Goal: Task Accomplishment & Management: Complete application form

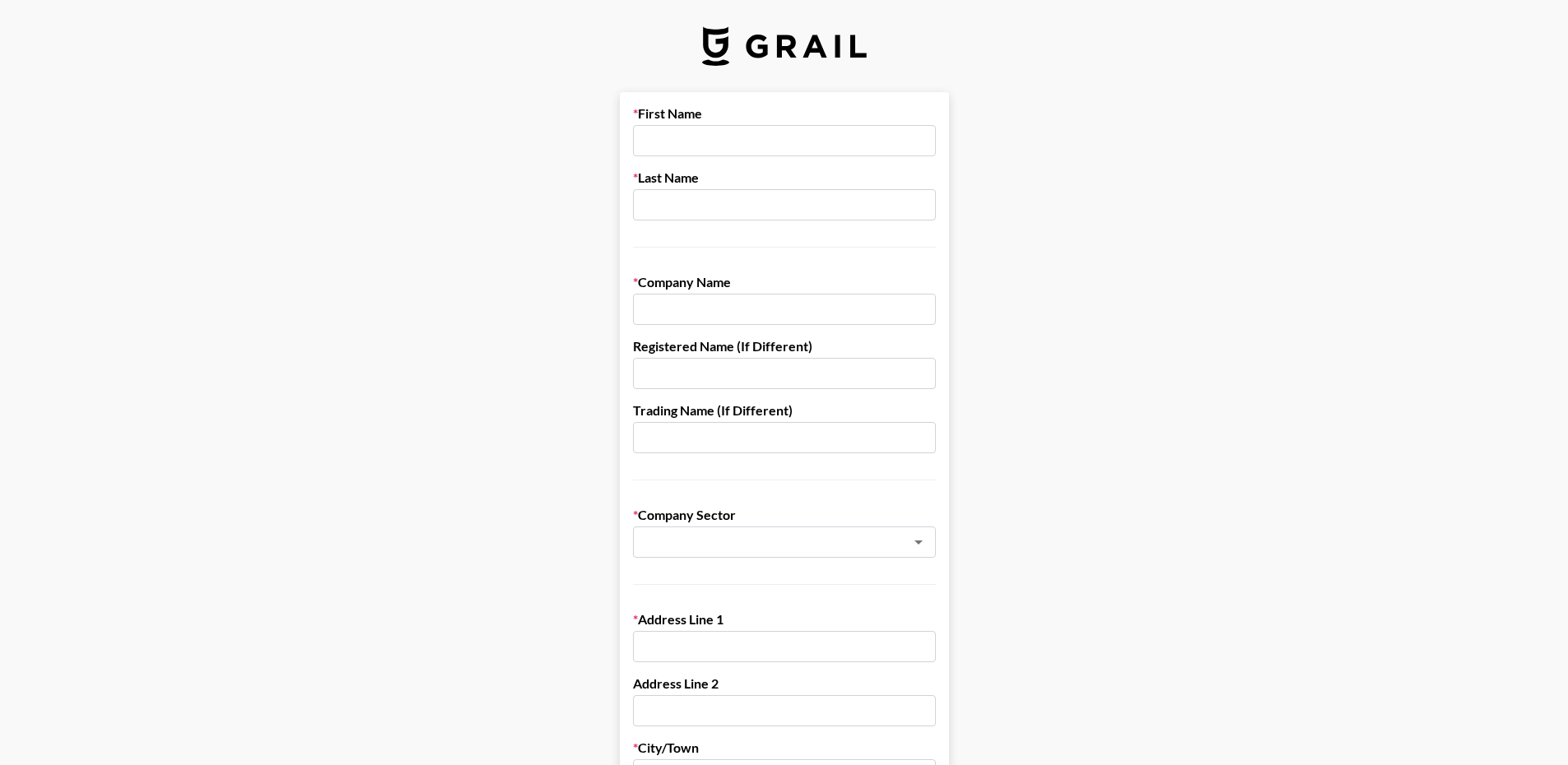
click at [687, 137] on input "text" at bounding box center [784, 141] width 303 height 32
type input "[PERSON_NAME]"
type input "Sherwood"
click at [731, 308] on input "text" at bounding box center [784, 309] width 303 height 32
type input "Sparks Street Entertainment"
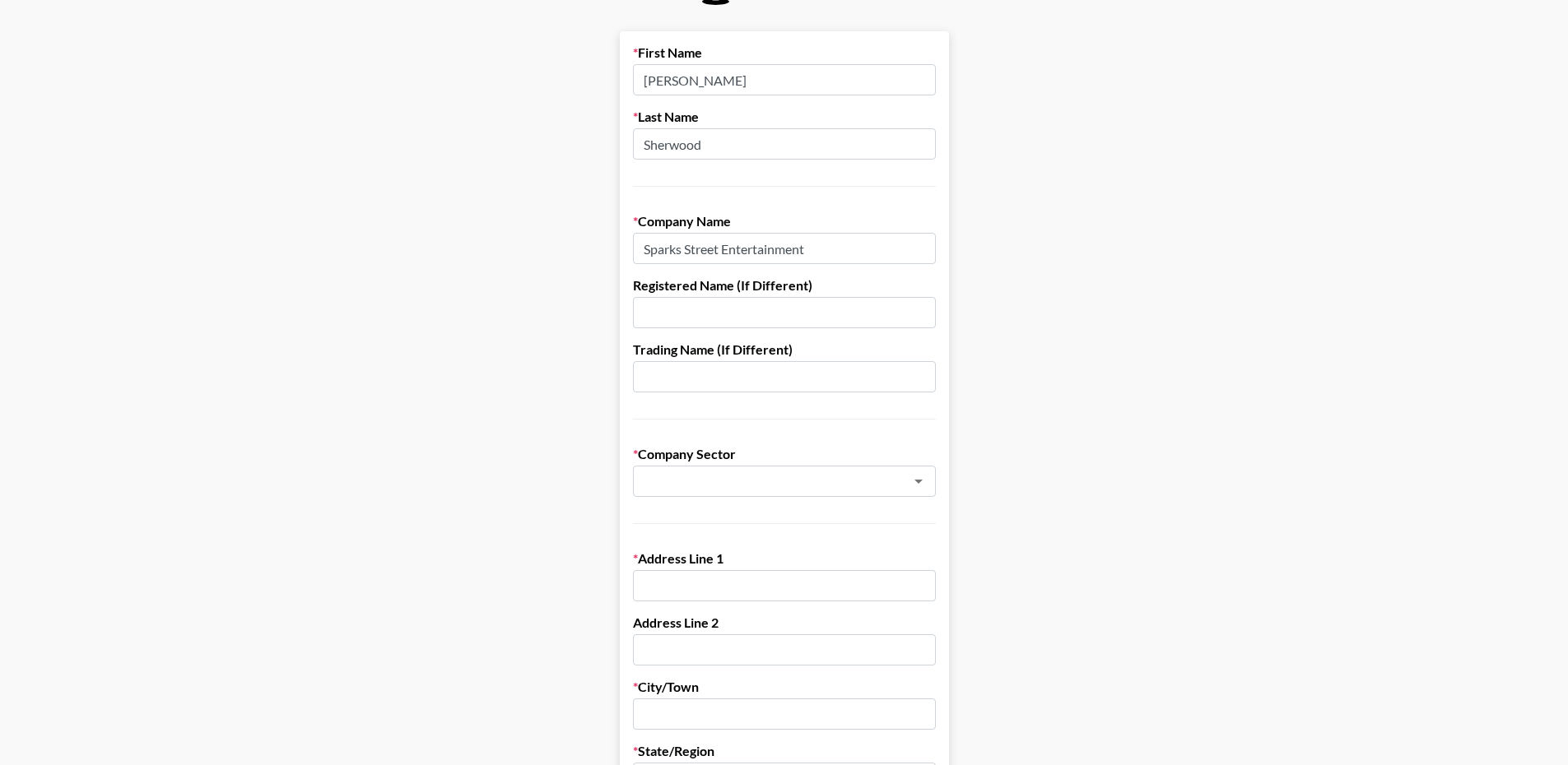
scroll to position [165, 0]
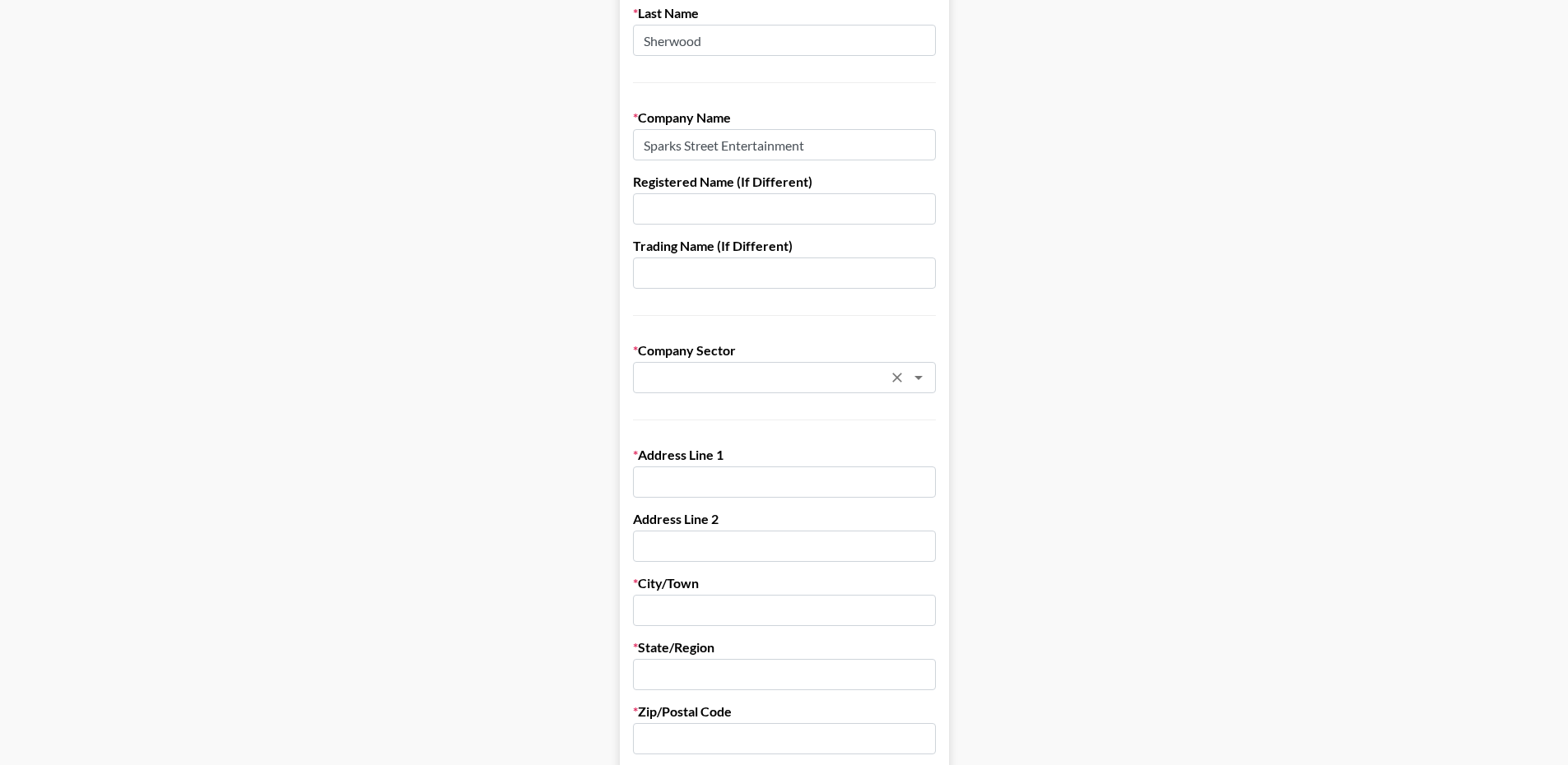
click at [726, 376] on input "text" at bounding box center [763, 378] width 240 height 19
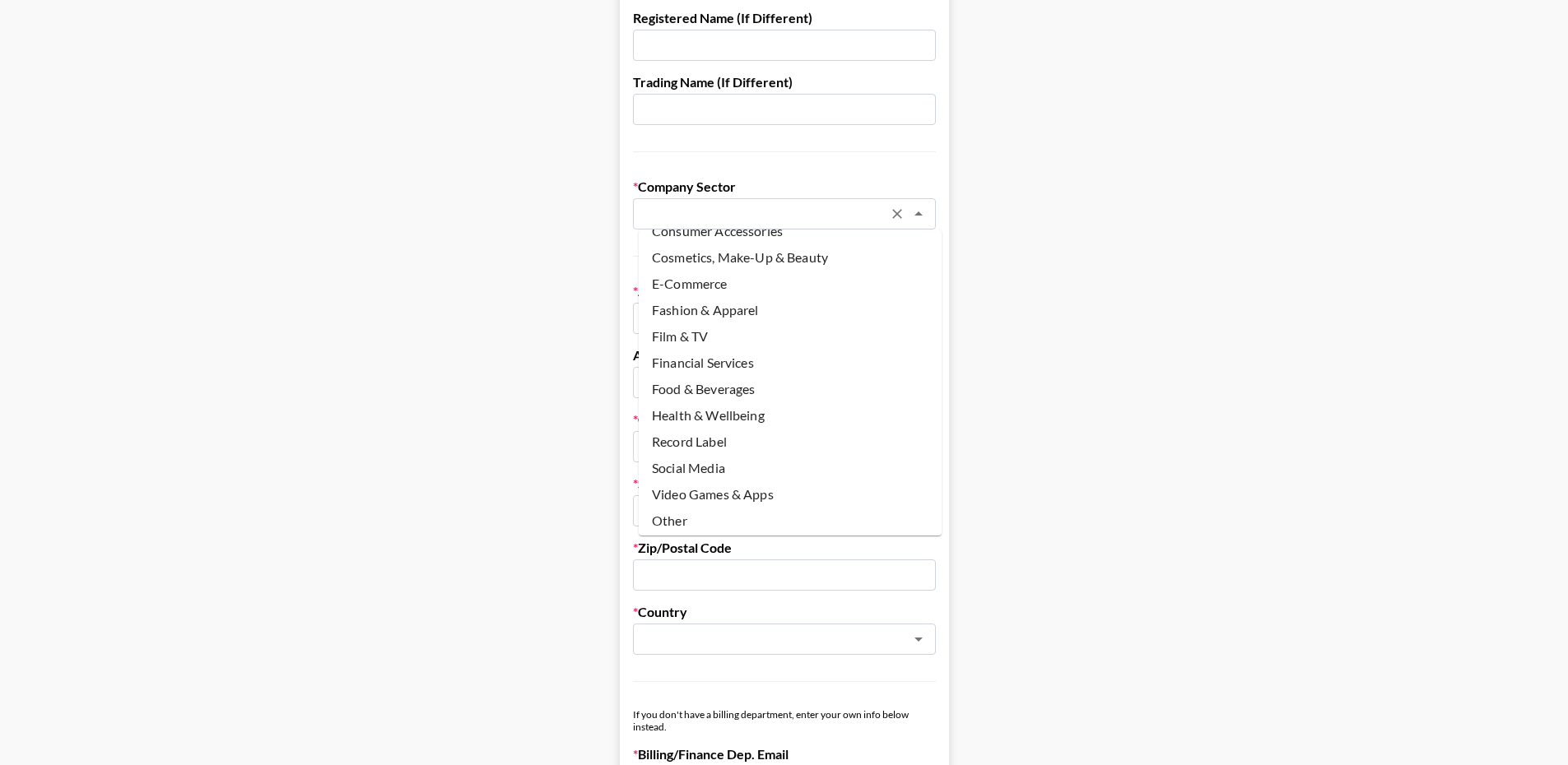
scroll to position [329, 0]
click at [719, 440] on li "Record Label" at bounding box center [790, 441] width 303 height 26
type input "Record Label"
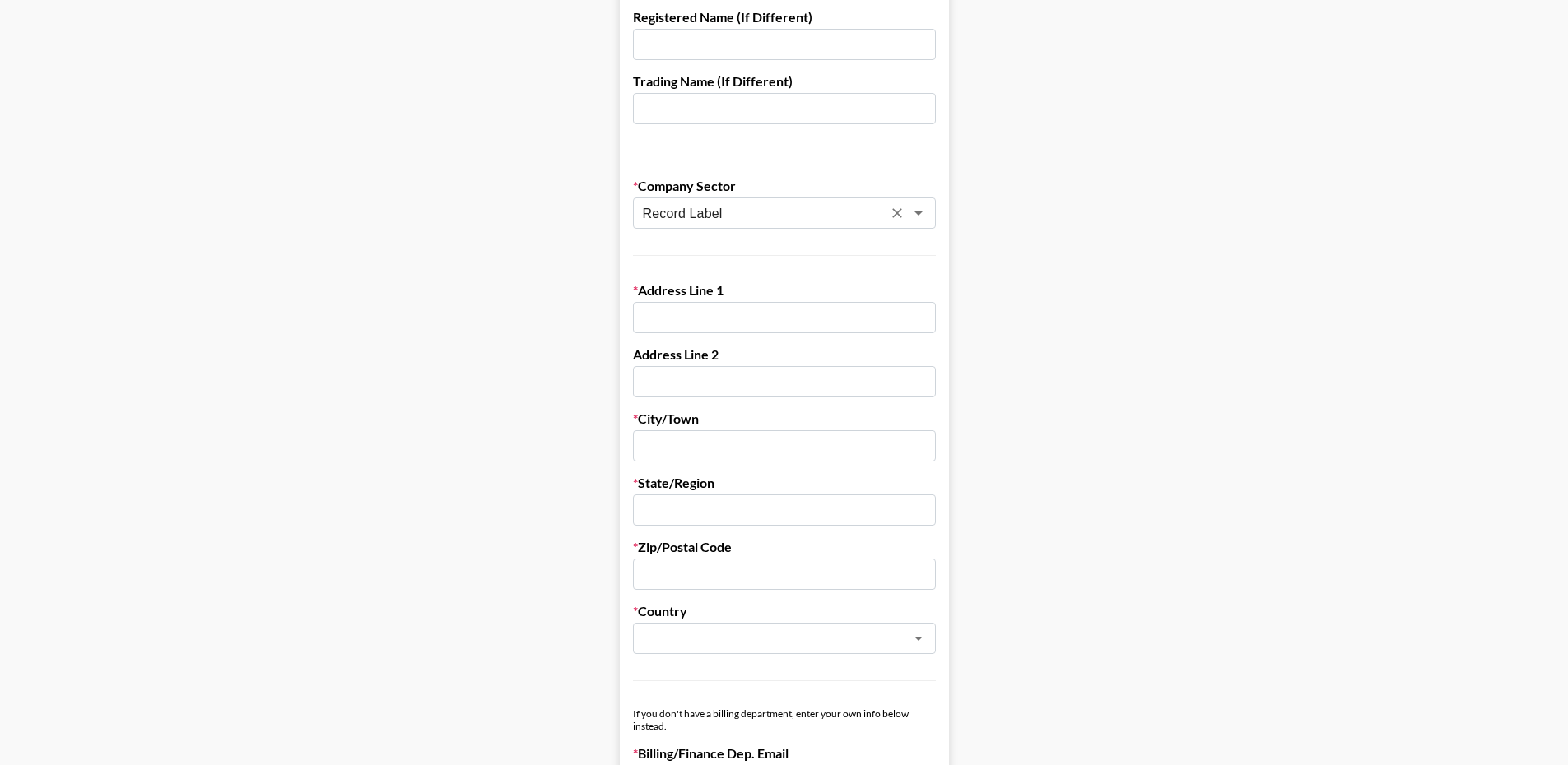
click at [691, 323] on input "text" at bounding box center [784, 318] width 303 height 32
type input "[STREET_ADDRESS]"
type input "[PERSON_NAME]"
type input "Burbank"
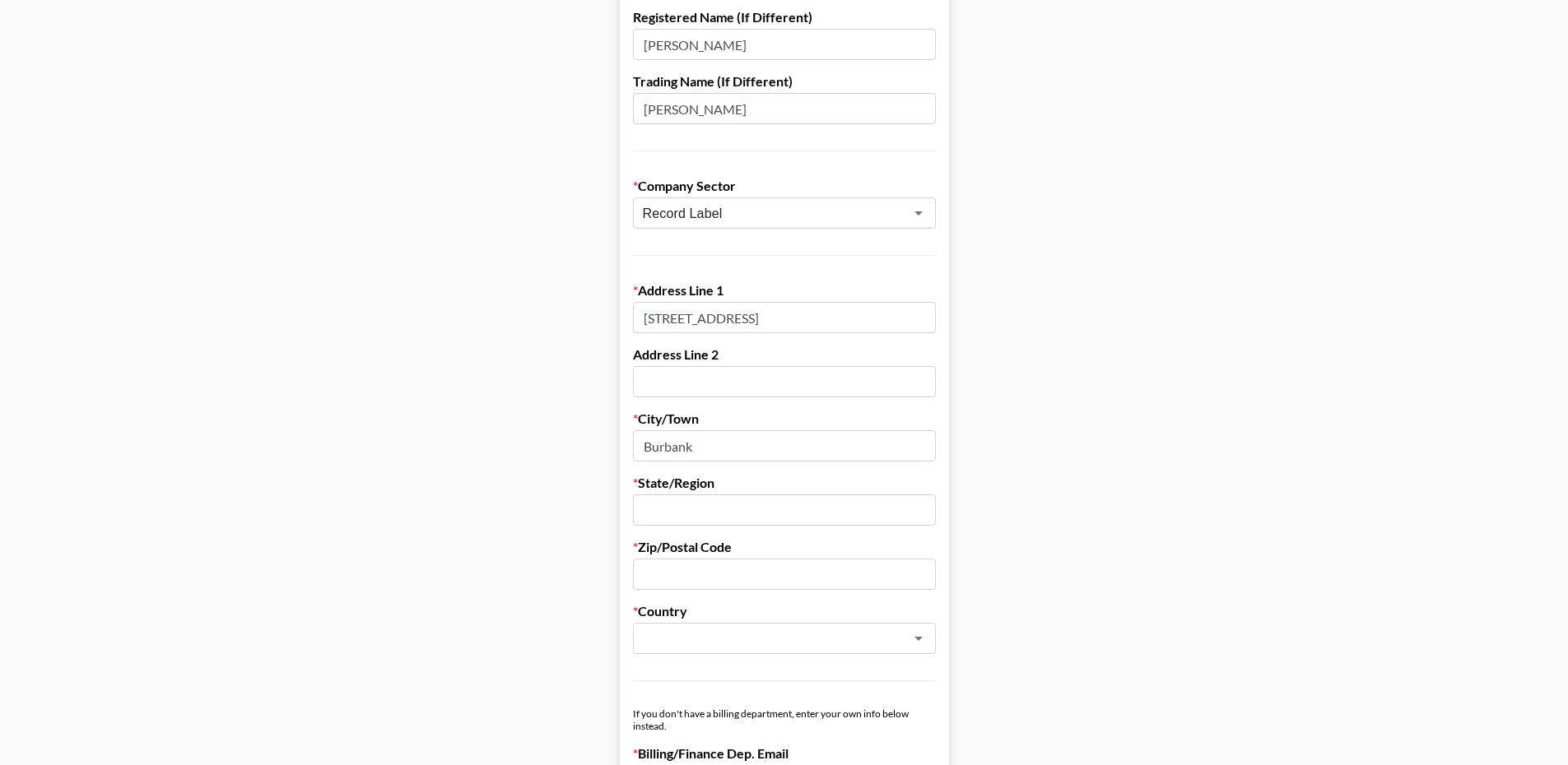
type input "CA"
type input "91506"
type input "[EMAIL_ADDRESS][DOMAIN_NAME]"
type input "8582322978"
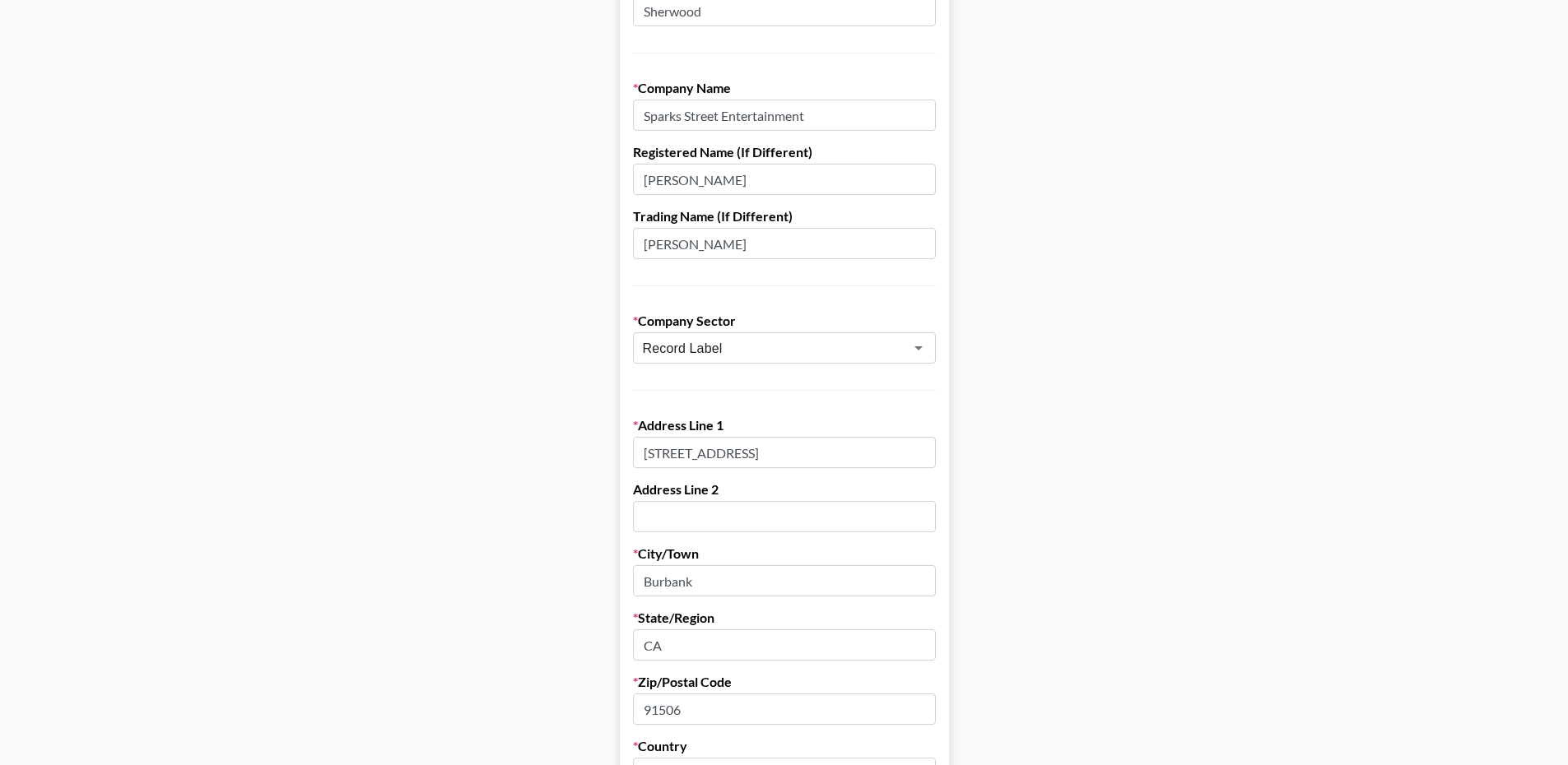
scroll to position [165, 0]
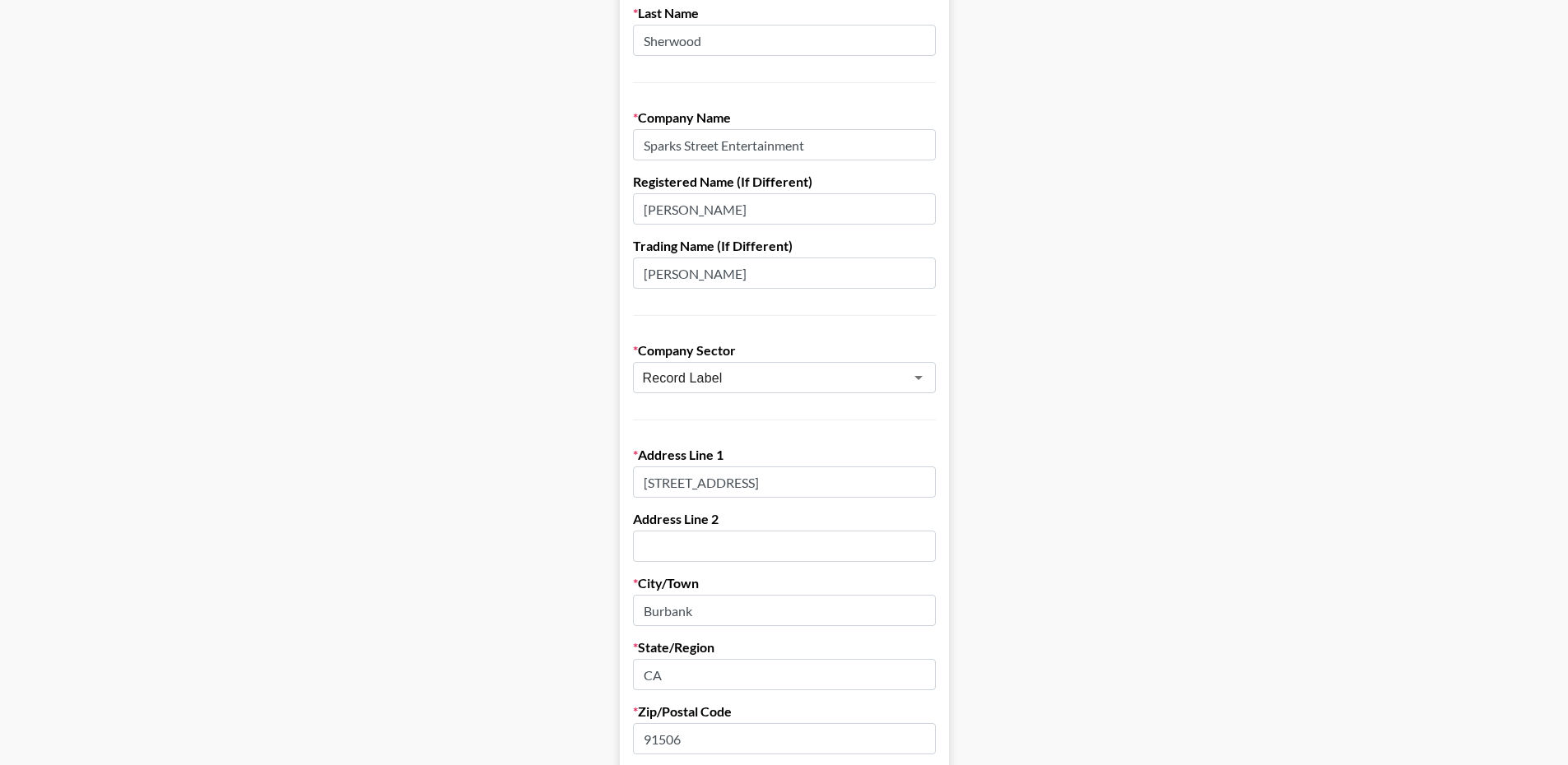
drag, startPoint x: 772, startPoint y: 270, endPoint x: 592, endPoint y: 278, distance: 180.2
click at [592, 278] on main "First Name [PERSON_NAME] Last Name [PERSON_NAME] Company Name Sparks Street Ent…" at bounding box center [784, 637] width 1542 height 1421
drag, startPoint x: 775, startPoint y: 216, endPoint x: 548, endPoint y: 225, distance: 227.2
click at [548, 225] on main "First Name [PERSON_NAME] Last Name [PERSON_NAME] Company Name Sparks Street Ent…" at bounding box center [784, 637] width 1542 height 1421
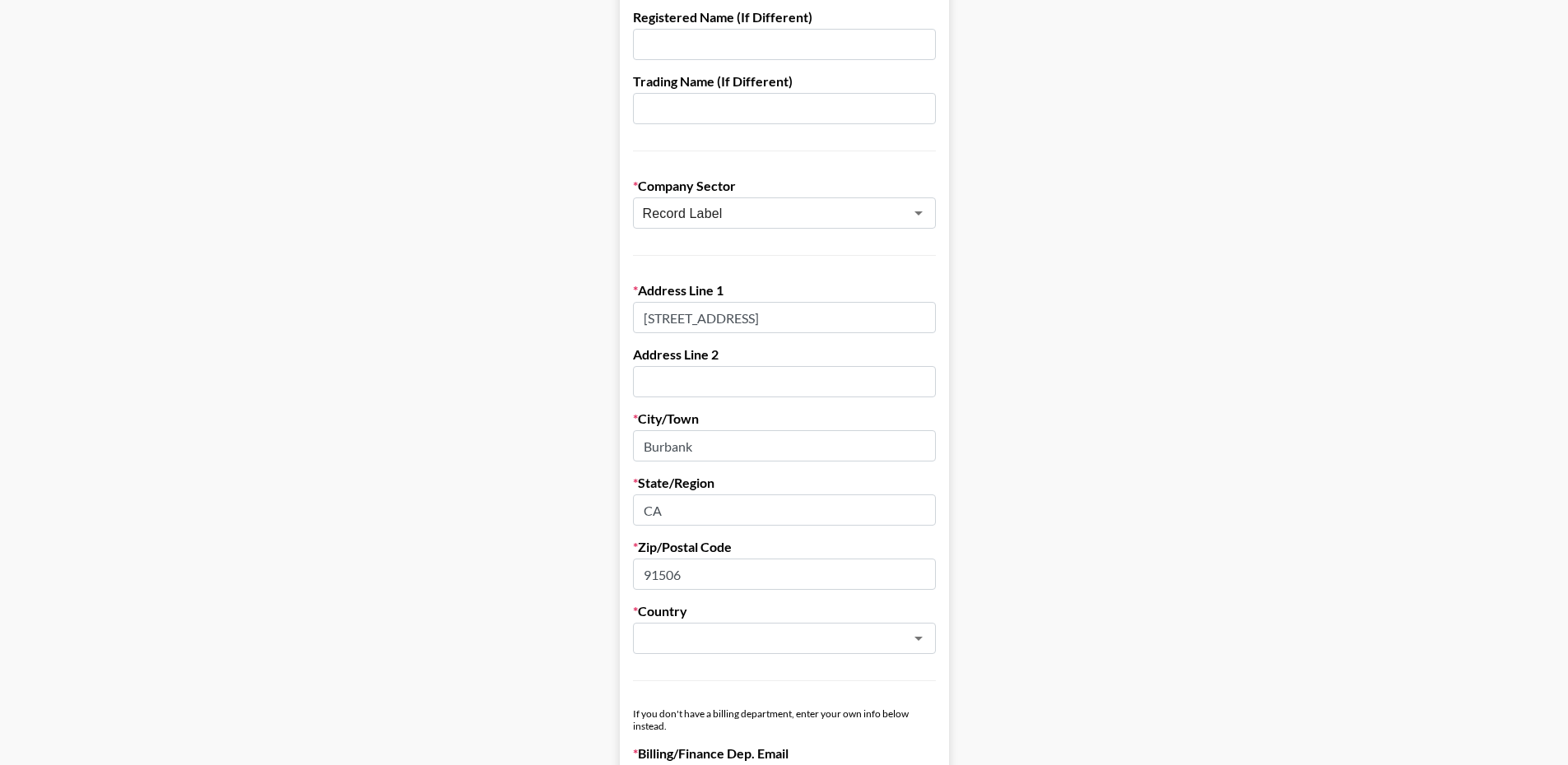
scroll to position [658, 0]
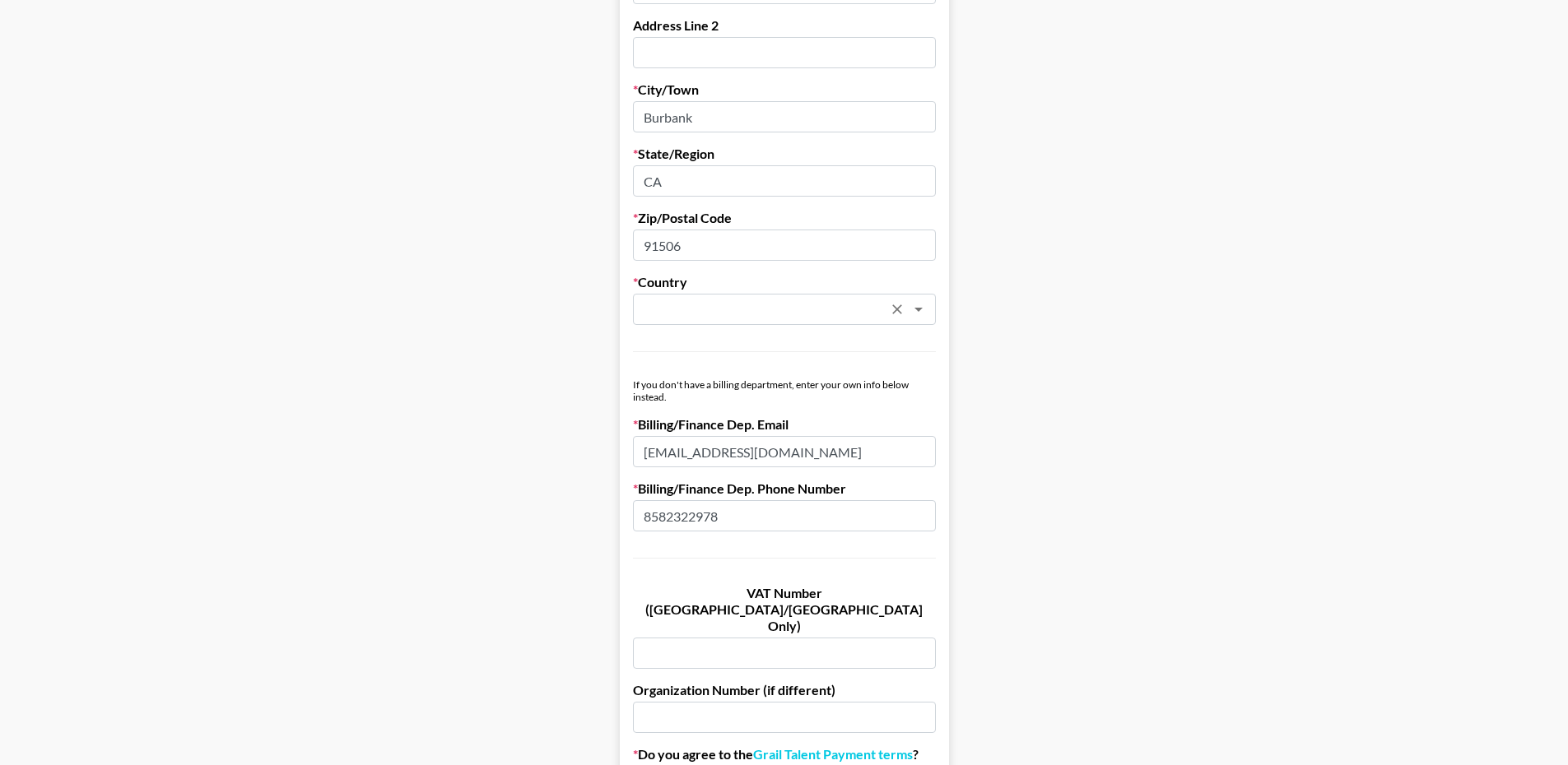
click at [928, 309] on icon "Open" at bounding box center [918, 308] width 20 height 20
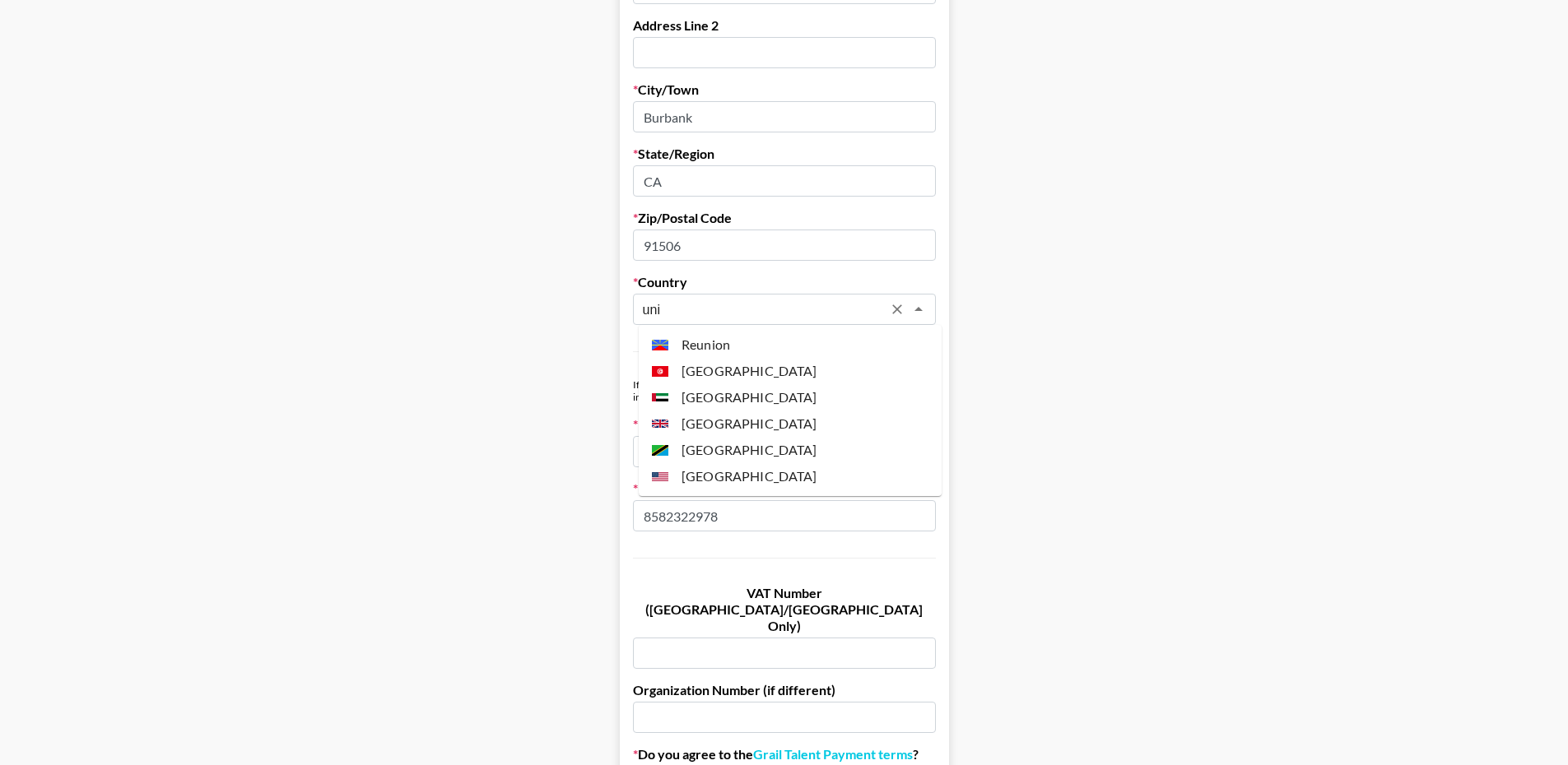
click at [726, 473] on li "[GEOGRAPHIC_DATA]" at bounding box center [790, 476] width 303 height 26
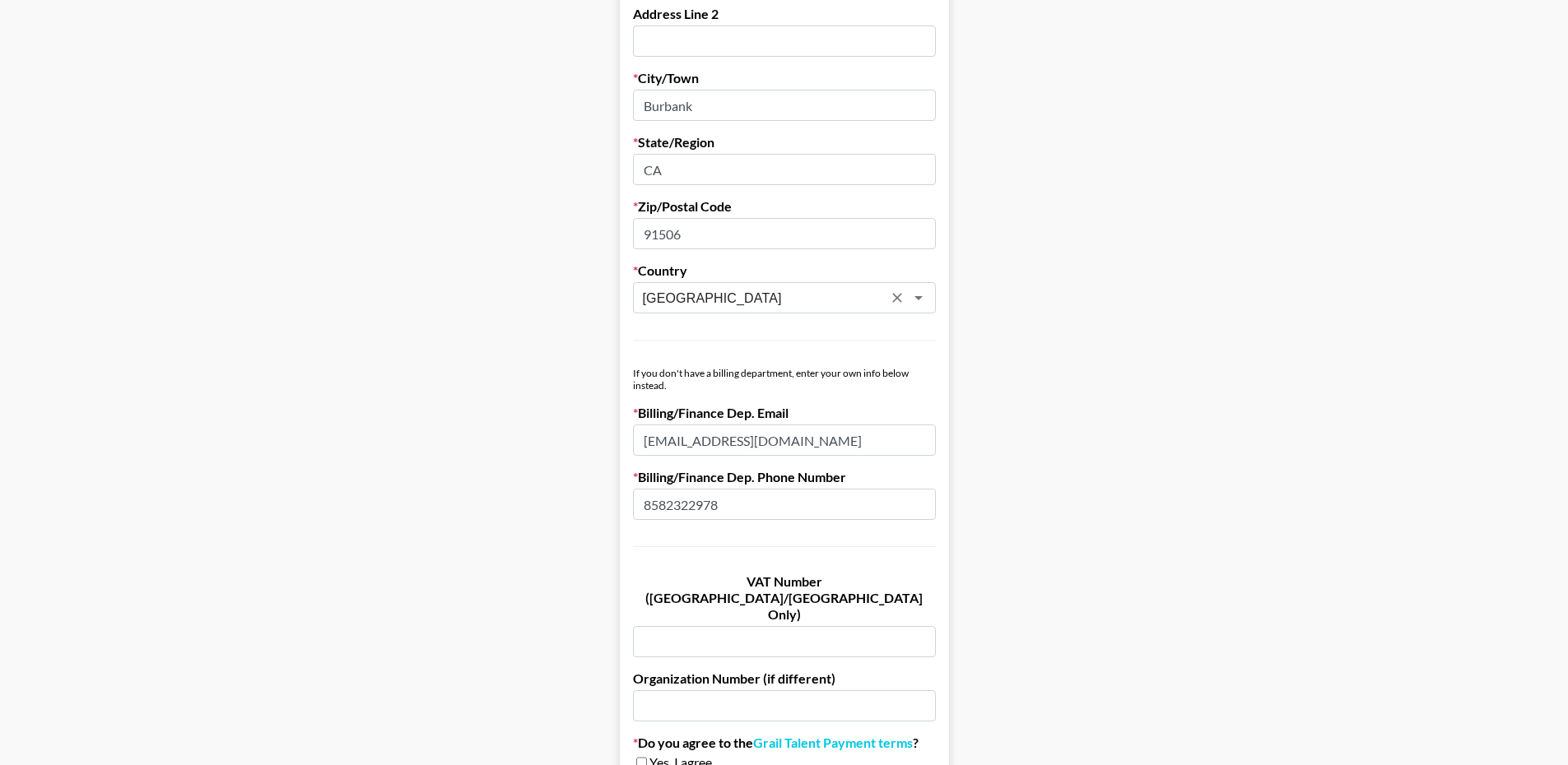
scroll to position [807, 0]
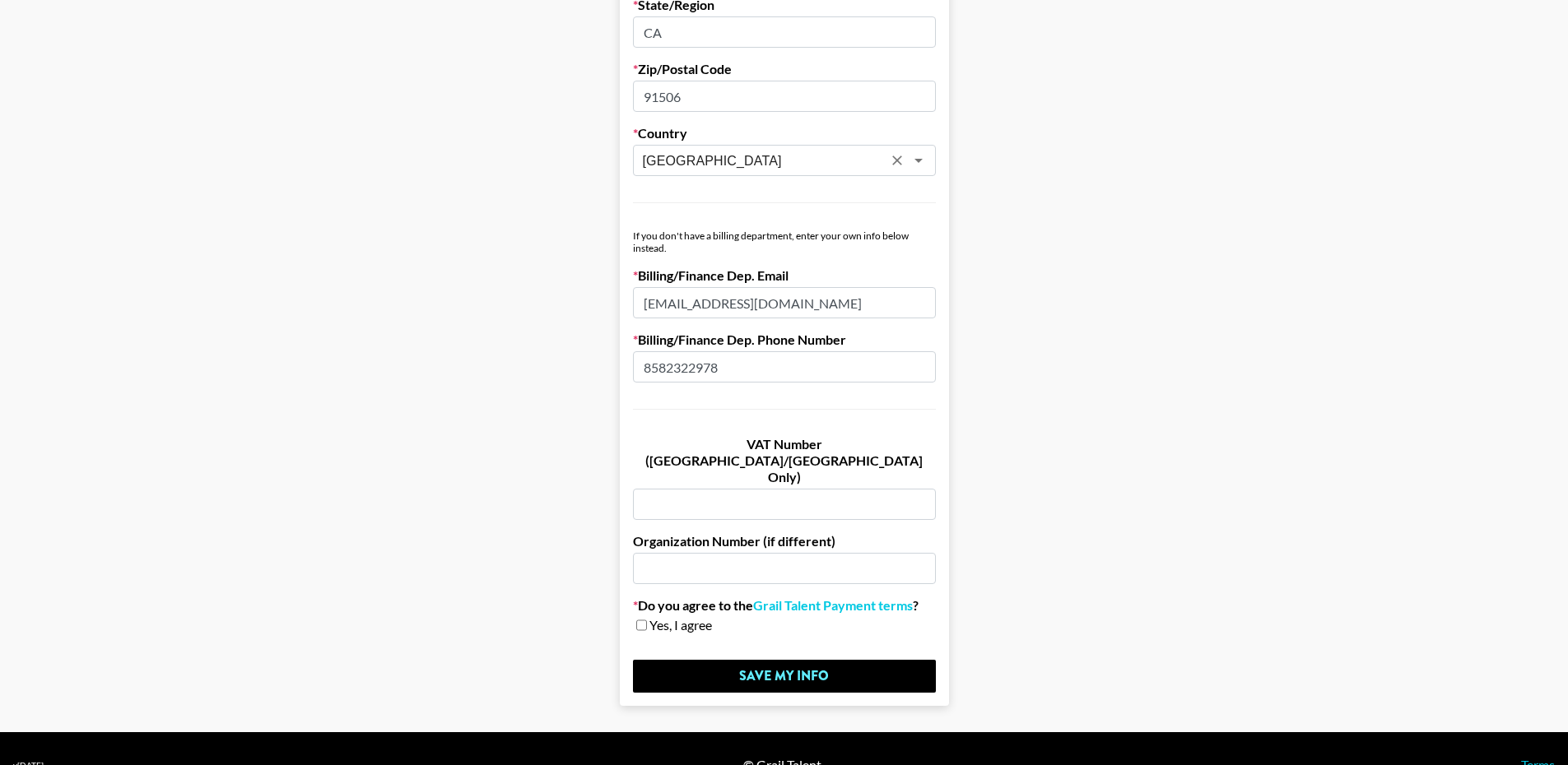
type input "[GEOGRAPHIC_DATA]"
click at [644, 620] on input "checkbox" at bounding box center [641, 625] width 10 height 11
checkbox input "true"
click at [803, 660] on input "Save My Info" at bounding box center [784, 676] width 303 height 33
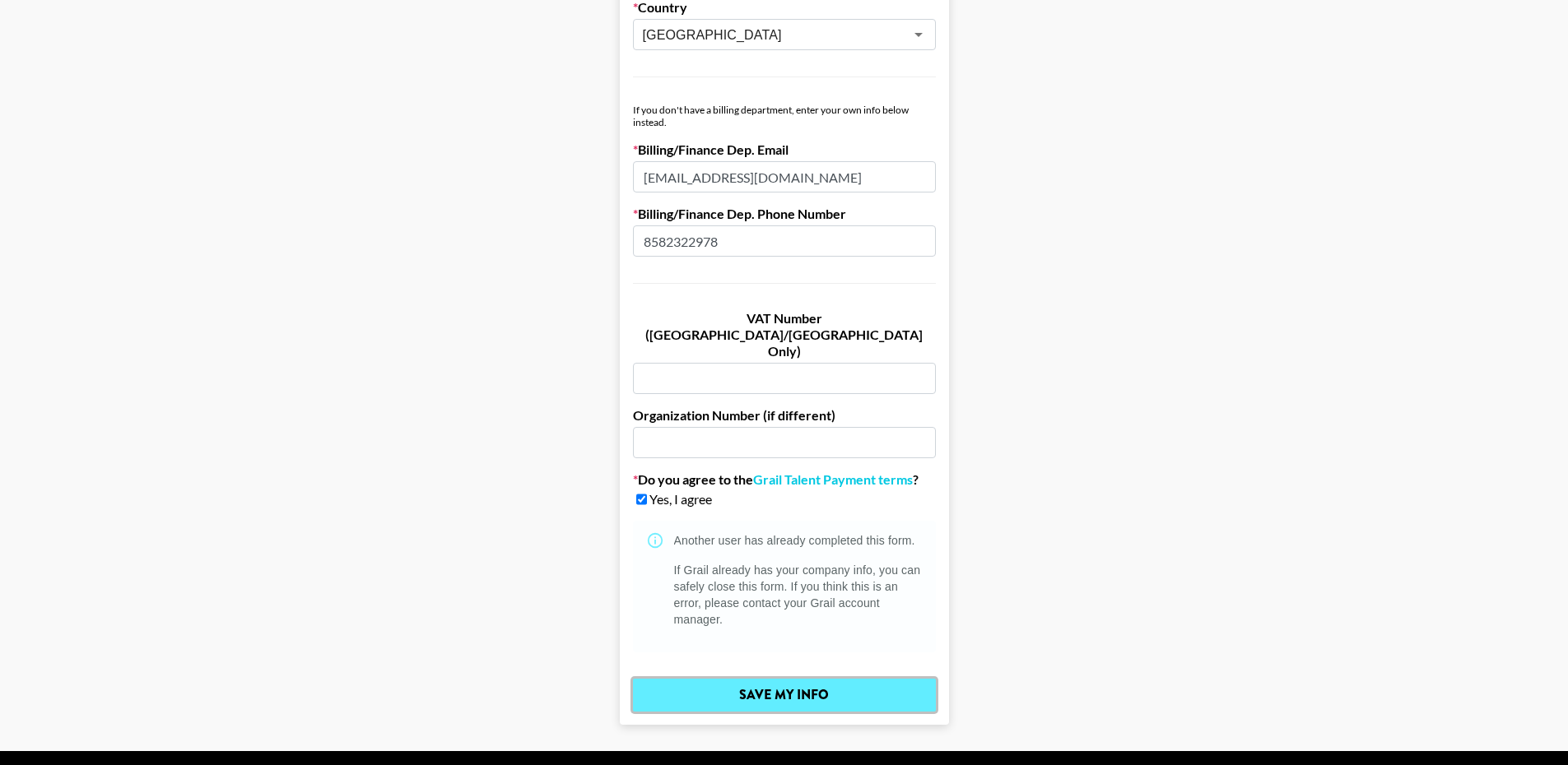
scroll to position [952, 0]
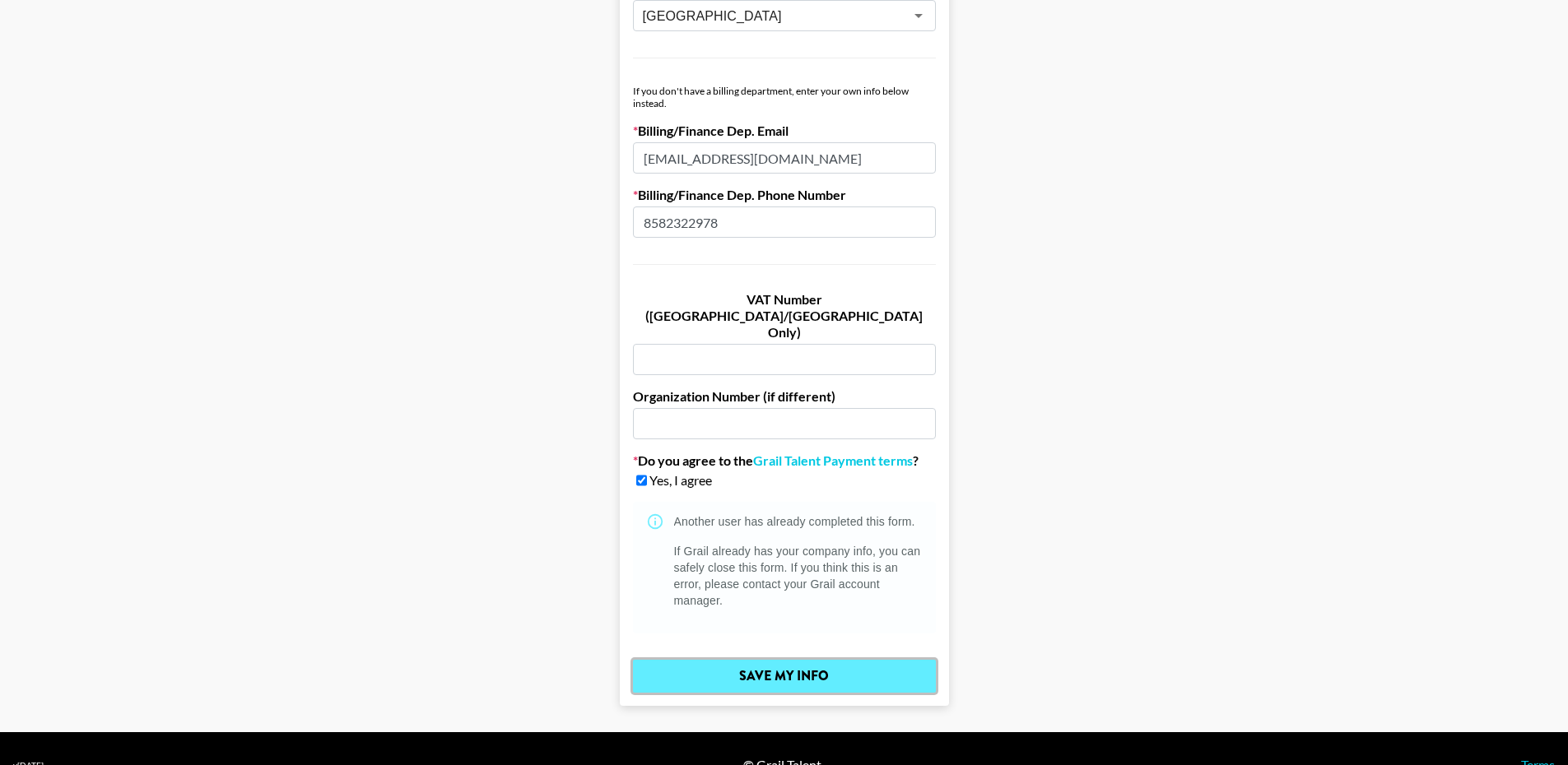
click at [773, 660] on input "Save My Info" at bounding box center [784, 676] width 303 height 33
